Goal: Task Accomplishment & Management: Use online tool/utility

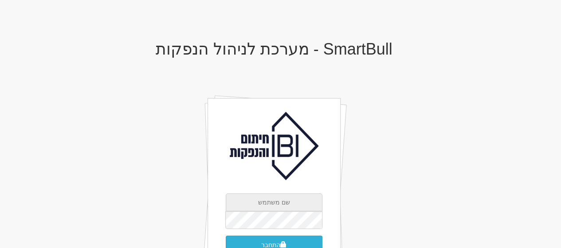
type input "[EMAIL_ADDRESS][DOMAIN_NAME]"
click at [277, 244] on button "התחבר" at bounding box center [274, 245] width 97 height 19
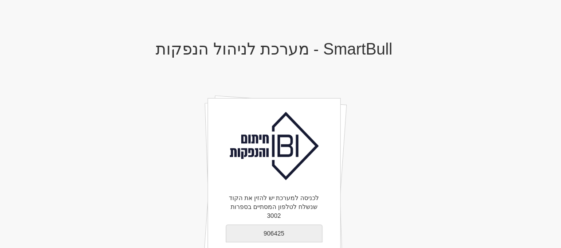
type input "906425"
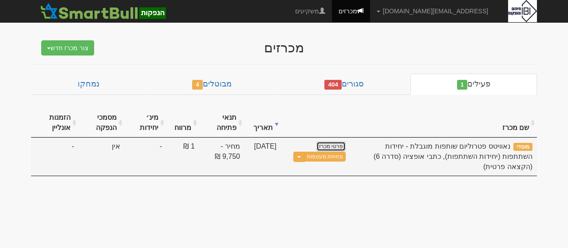
click at [334, 145] on link "פרטי מכרז" at bounding box center [330, 146] width 29 height 10
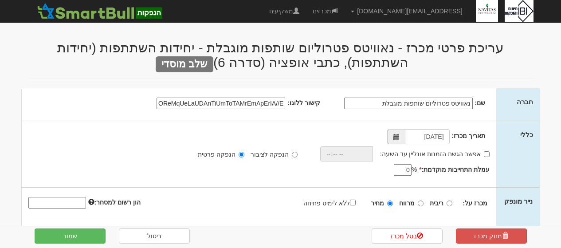
select select "יחידות השתתפות"
select select "כתבי אופציה"
